Goal: Task Accomplishment & Management: Manage account settings

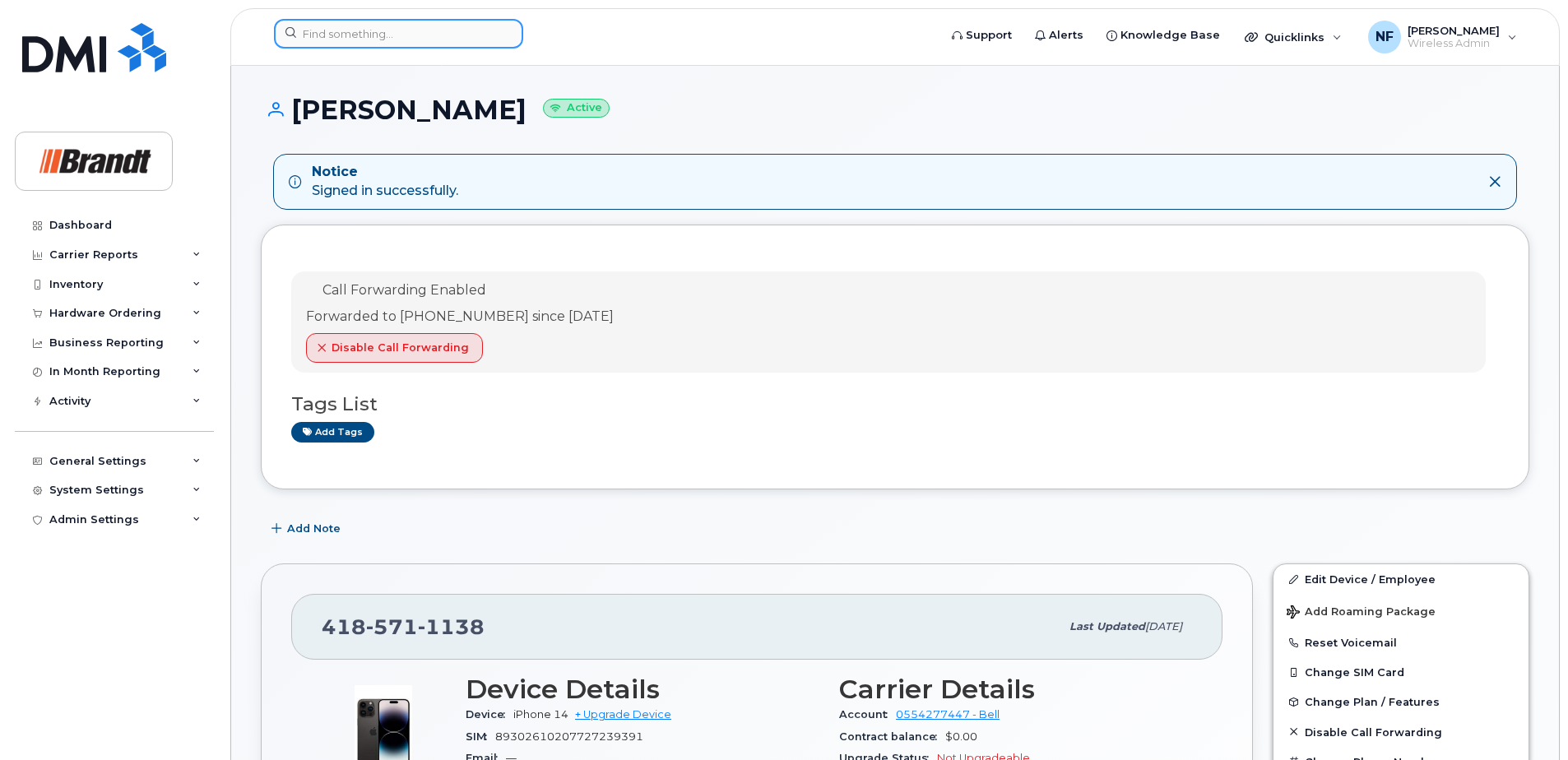
click at [411, 38] on input at bounding box center [398, 33] width 250 height 30
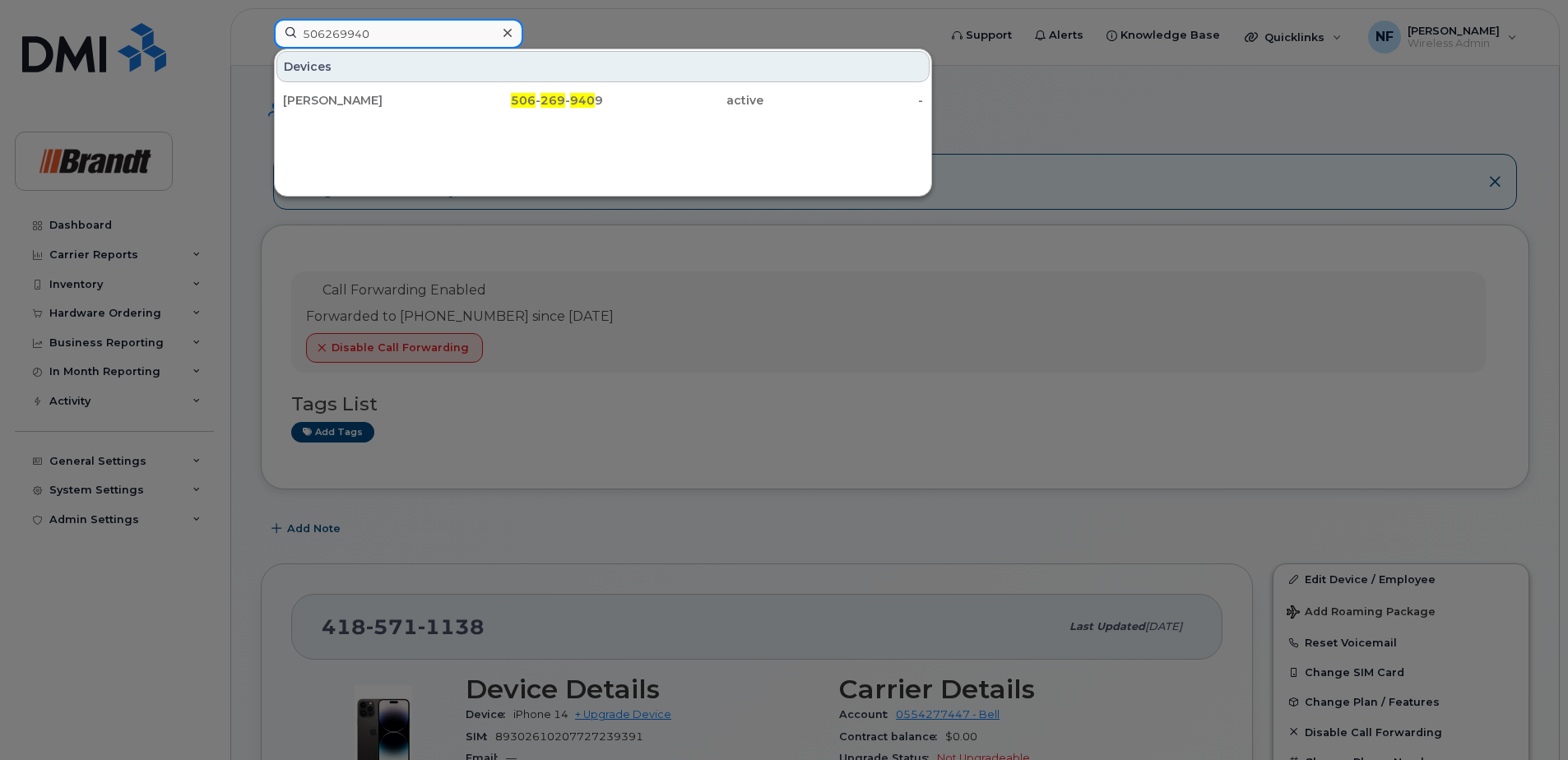
type input "5062699409"
drag, startPoint x: 386, startPoint y: 43, endPoint x: 294, endPoint y: 36, distance: 92.3
click at [294, 36] on input "5062699409" at bounding box center [398, 33] width 250 height 30
type input "5196161282"
drag, startPoint x: 380, startPoint y: 108, endPoint x: 427, endPoint y: 108, distance: 47.0
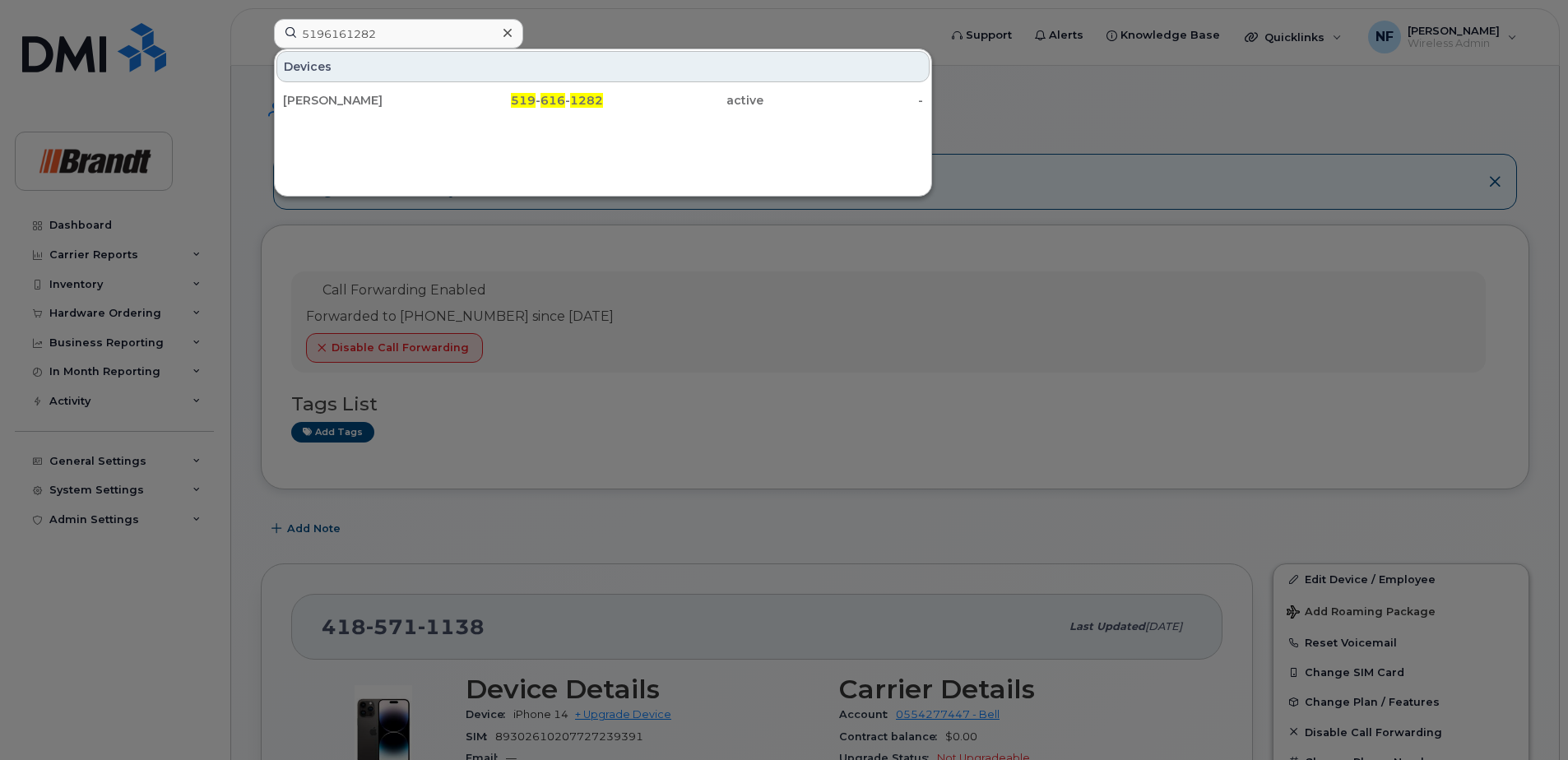
click at [380, 108] on div "Dale Martin" at bounding box center [363, 99] width 161 height 16
click at [528, 103] on span "519" at bounding box center [523, 99] width 25 height 14
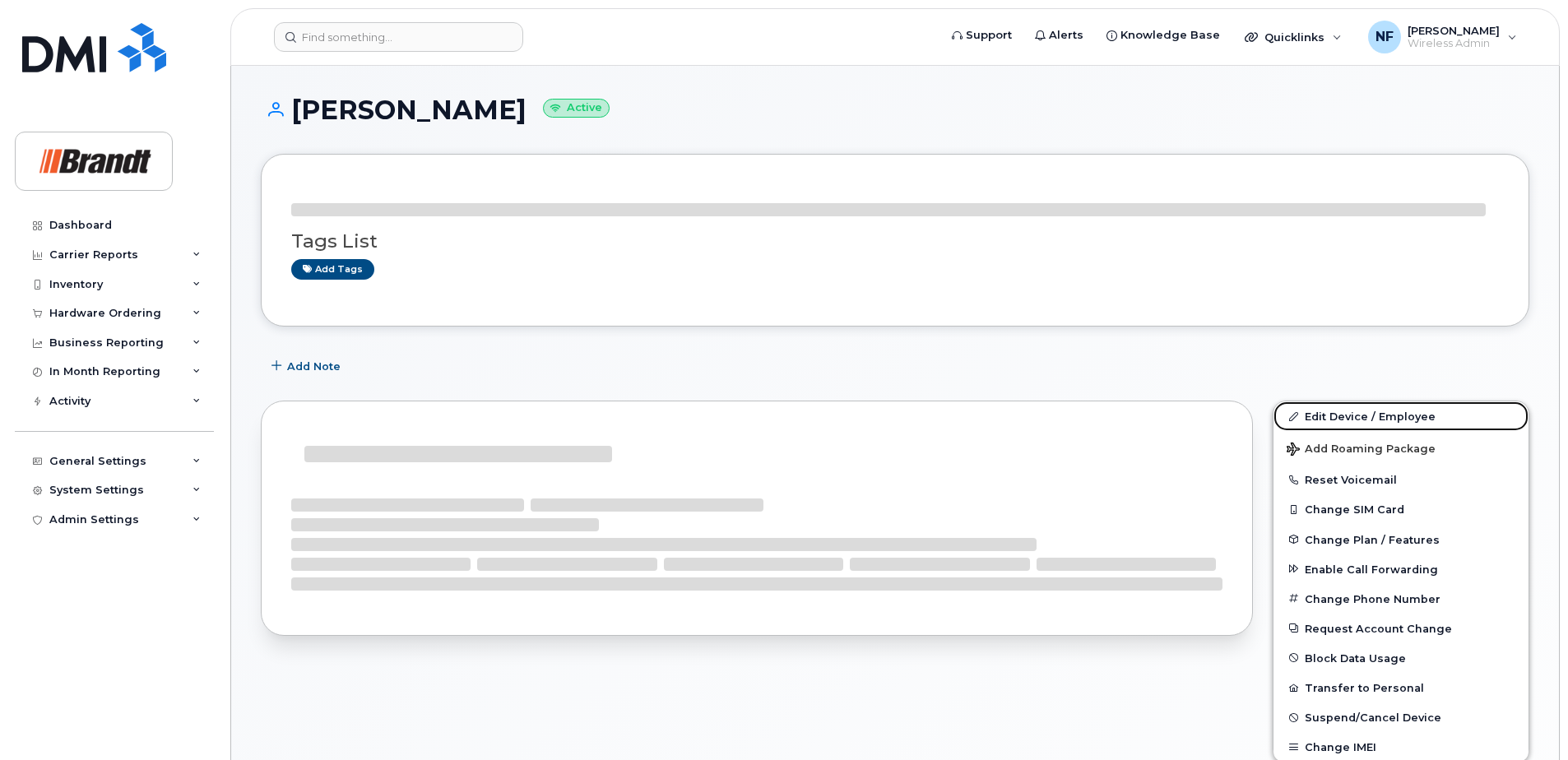
click at [1363, 417] on link "Edit Device / Employee" at bounding box center [1401, 416] width 255 height 30
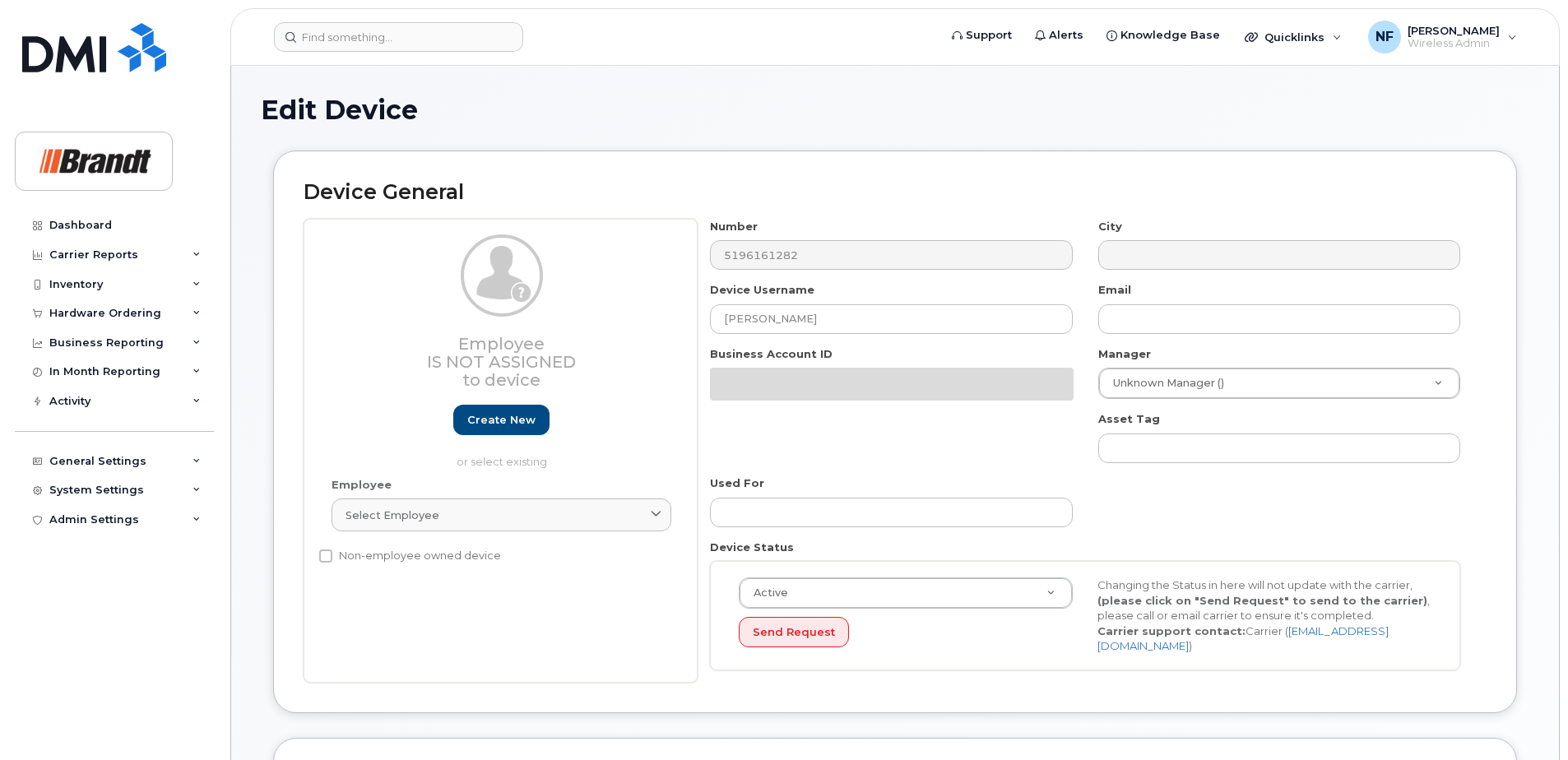
select select "33722384"
select select "34499151"
select select "35132258"
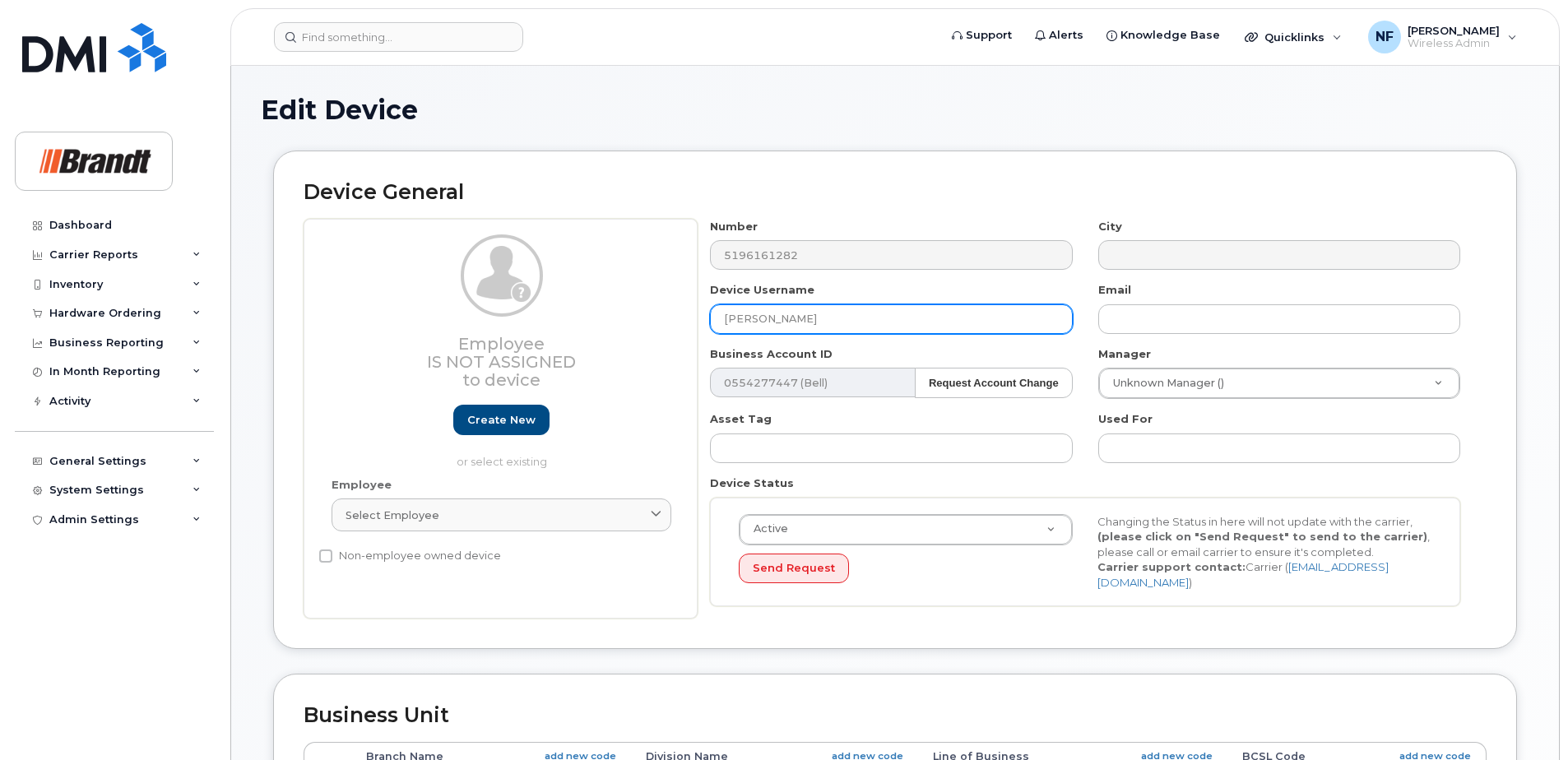
drag, startPoint x: 825, startPoint y: 326, endPoint x: 673, endPoint y: 319, distance: 152.2
click at [673, 319] on div "Employee Is not assigned to device Create new or select existing Employee Selec…" at bounding box center [894, 419] width 1183 height 401
type input "[PERSON_NAME]"
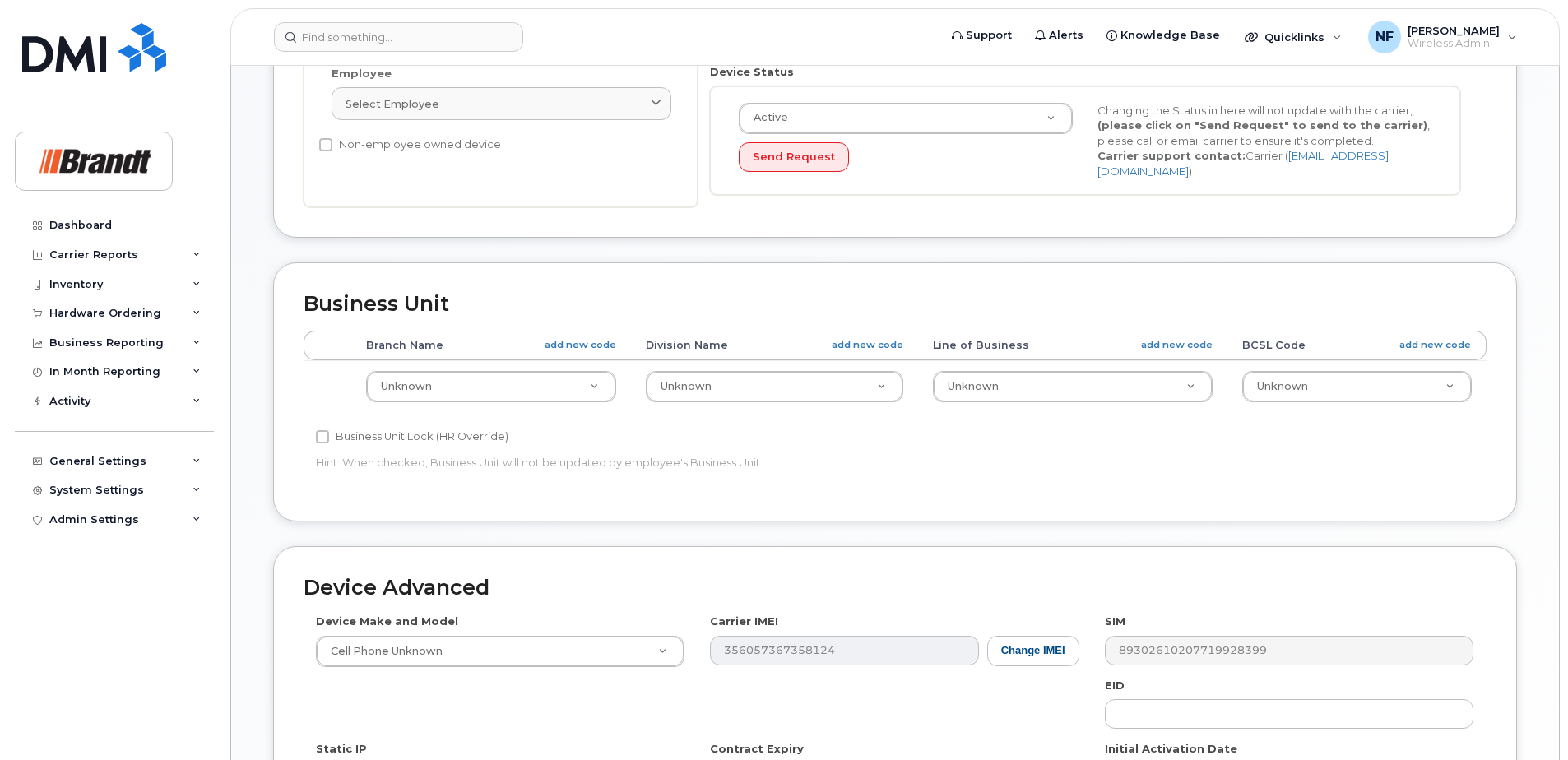
scroll to position [681, 0]
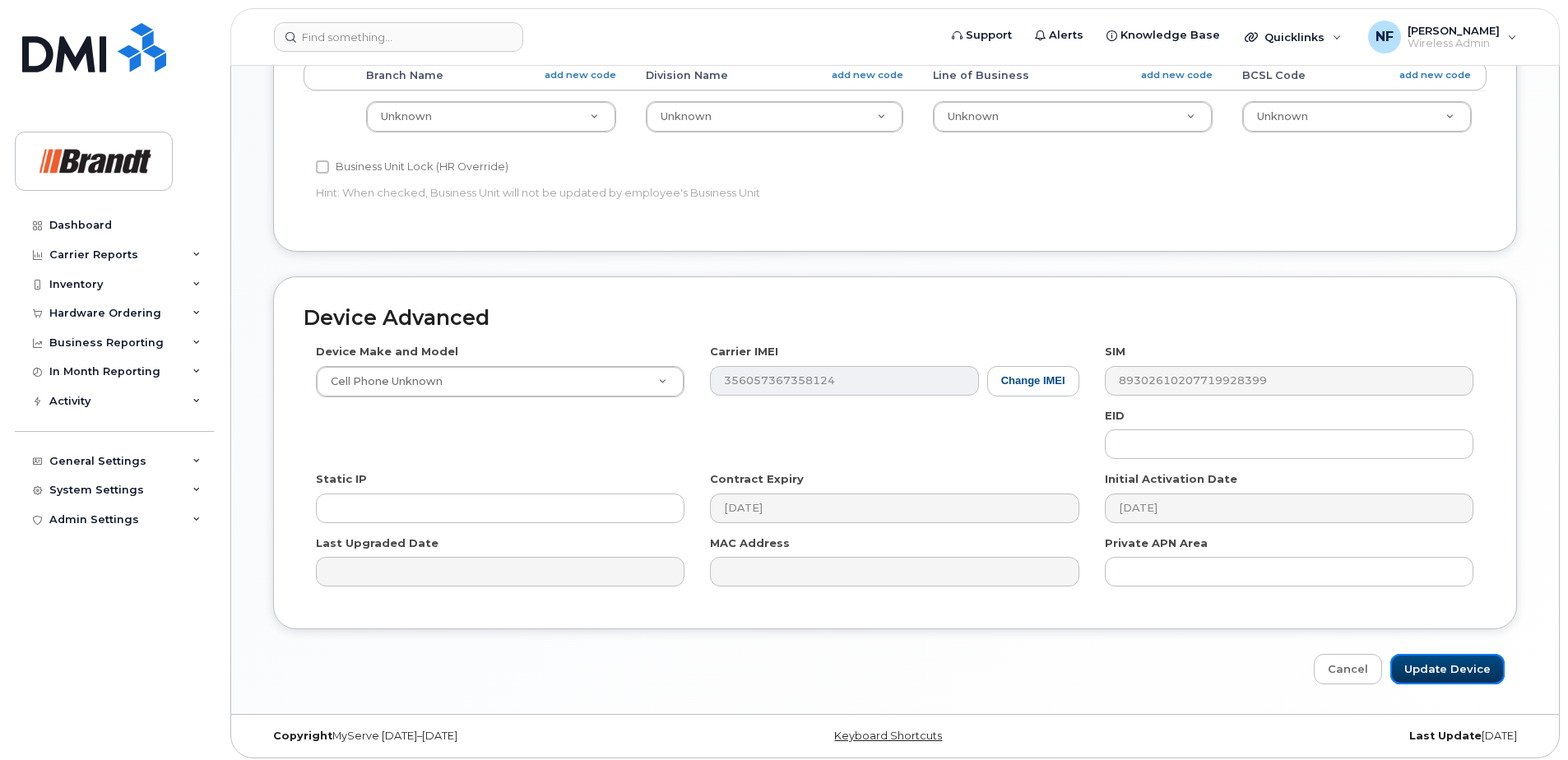
drag, startPoint x: 1451, startPoint y: 653, endPoint x: 1397, endPoint y: 619, distance: 63.8
click at [1451, 654] on input "Update Device" at bounding box center [1448, 669] width 115 height 31
type input "Saving..."
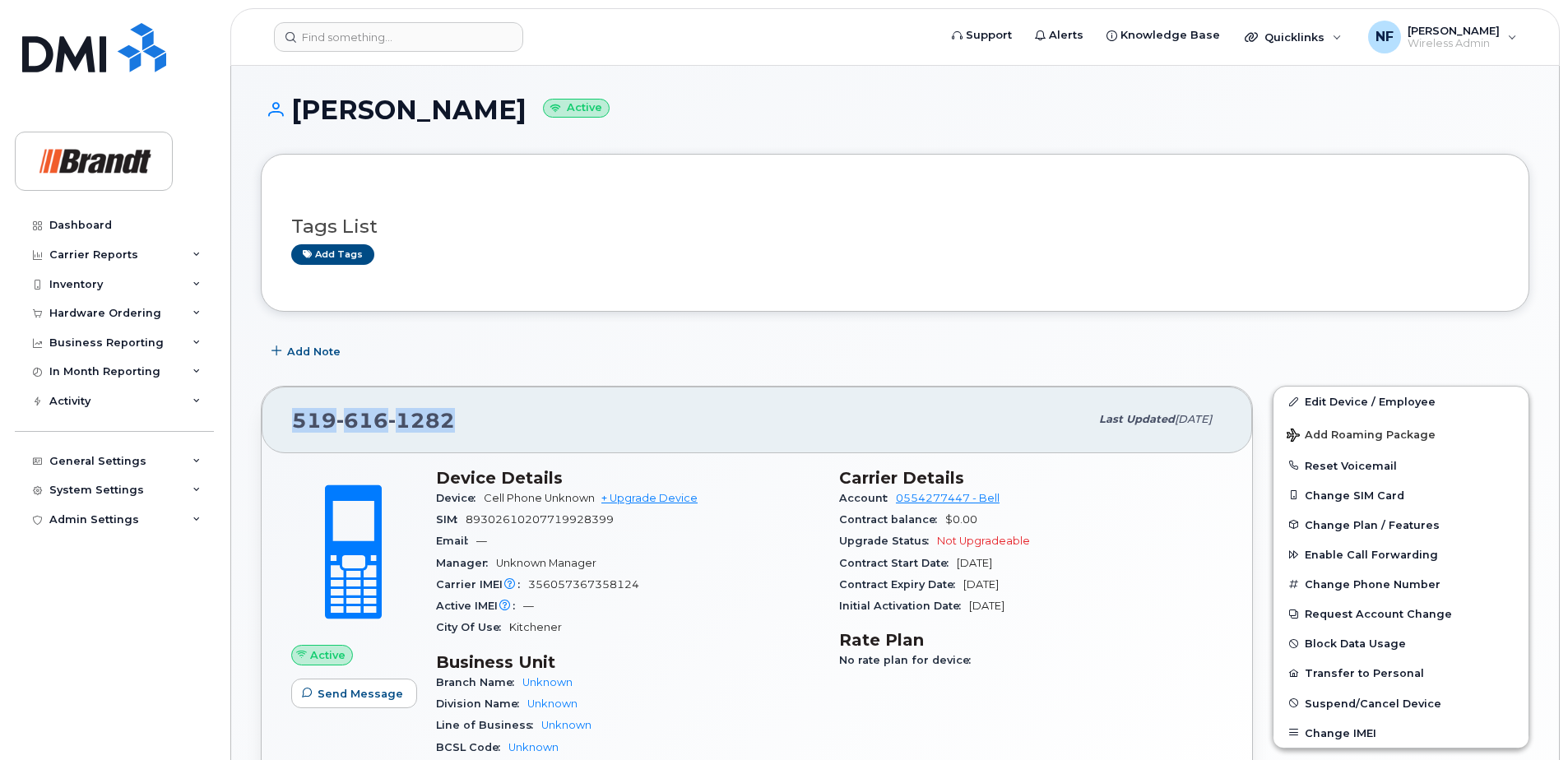
drag, startPoint x: 455, startPoint y: 425, endPoint x: 291, endPoint y: 417, distance: 164.2
click at [291, 417] on div "[PHONE_NUMBER] Last updated [DATE]" at bounding box center [757, 419] width 991 height 66
drag, startPoint x: 291, startPoint y: 417, endPoint x: 455, endPoint y: 386, distance: 166.9
click at [455, 386] on div "[PHONE_NUMBER] Last updated [DATE]" at bounding box center [757, 419] width 991 height 66
